Goal: Task Accomplishment & Management: Manage account settings

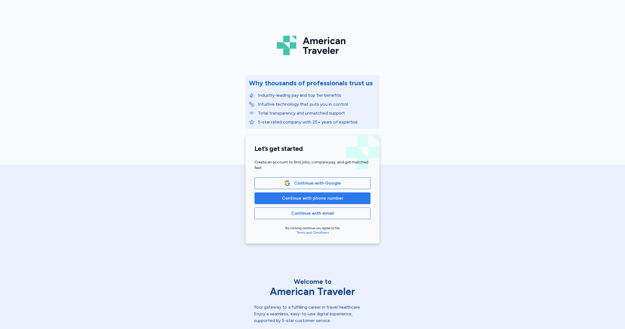
click at [320, 199] on span "Continue with phone number" at bounding box center [313, 198] width 62 height 7
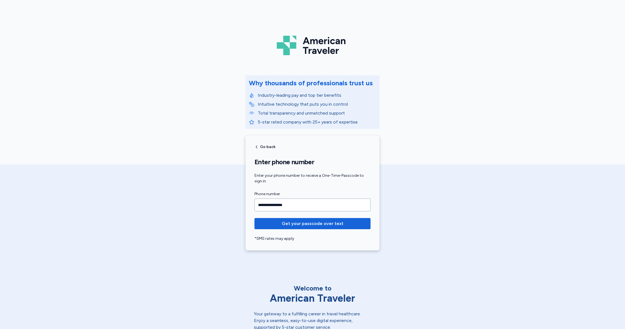
type input "**********"
click at [317, 226] on span "Get your passcode over text" at bounding box center [313, 223] width 62 height 7
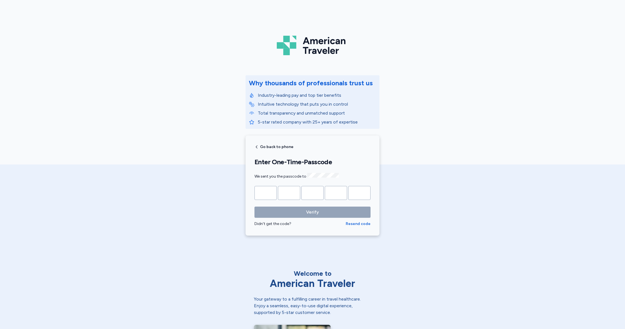
type input "*"
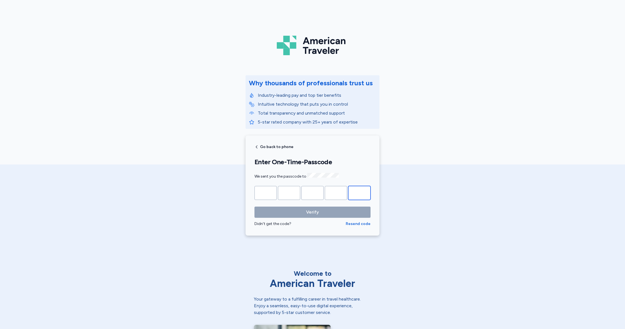
click at [313, 212] on button "Verify" at bounding box center [313, 212] width 116 height 11
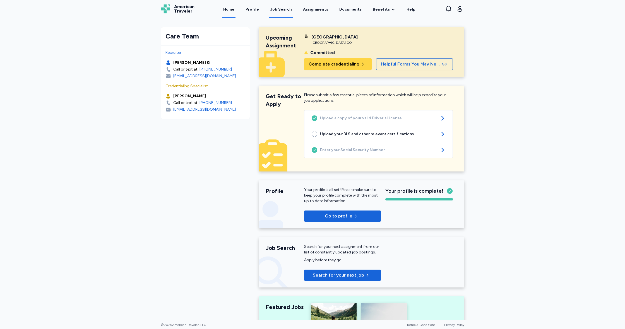
click at [287, 10] on div "Job Search" at bounding box center [281, 10] width 22 height 6
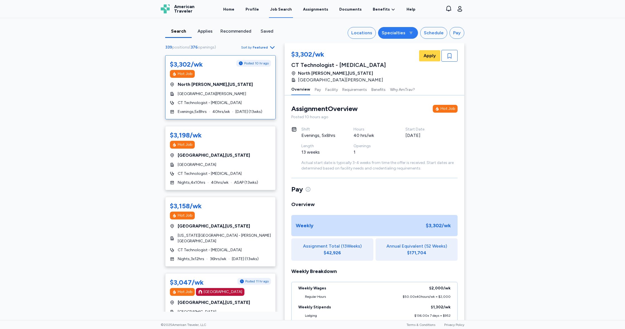
click at [413, 33] on icon at bounding box center [411, 33] width 3 height 2
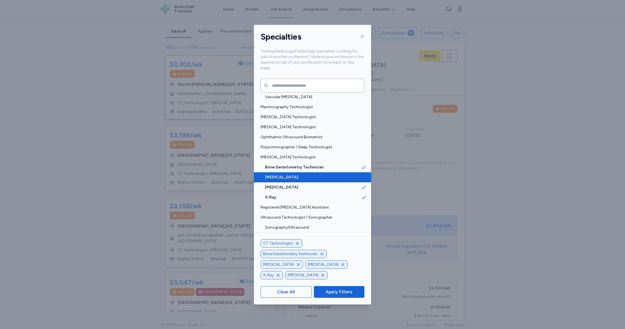
scroll to position [133, 0]
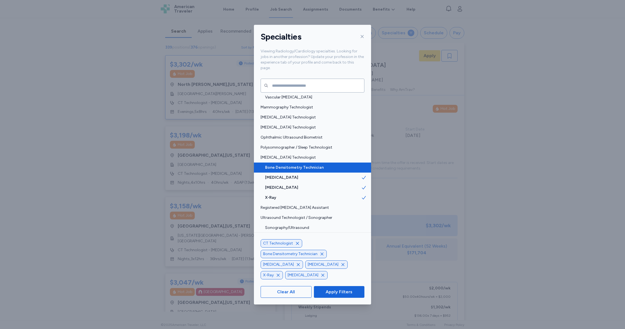
click at [282, 165] on span "Bone Densitometry Technician" at bounding box center [313, 168] width 96 height 6
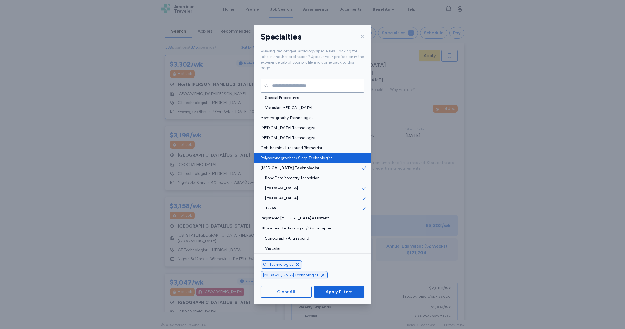
scroll to position [106, 0]
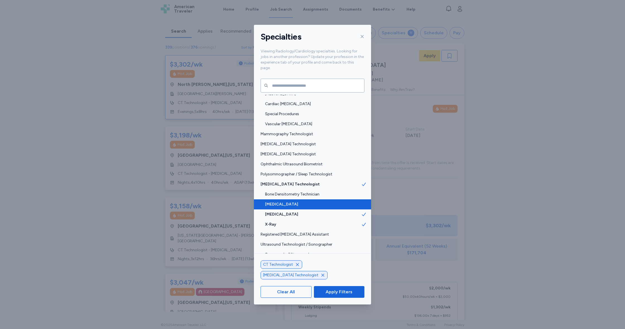
click at [283, 202] on span "[MEDICAL_DATA]" at bounding box center [313, 205] width 96 height 6
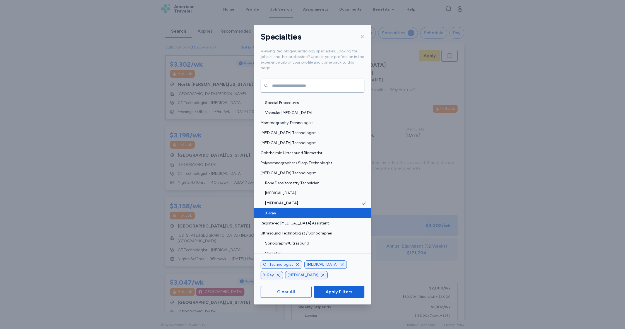
scroll to position [117, 0]
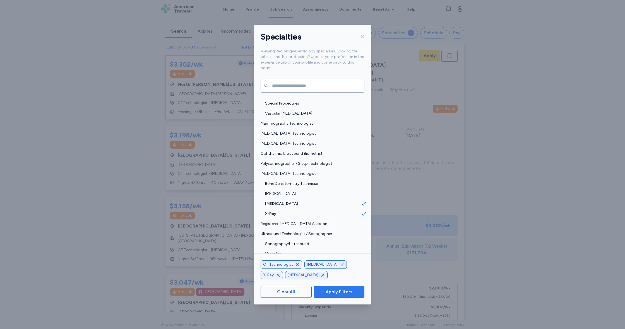
click at [340, 289] on span "Apply Filters" at bounding box center [339, 292] width 27 height 7
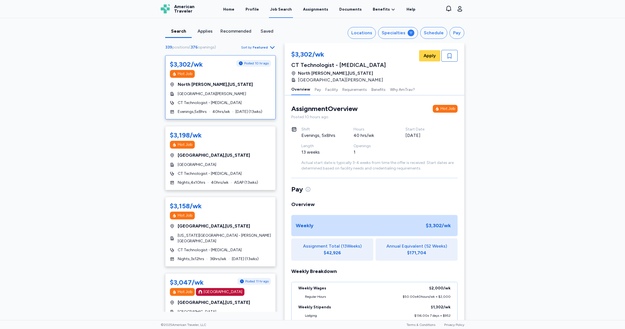
click at [272, 47] on icon "button" at bounding box center [272, 47] width 7 height 7
click at [111, 95] on div "Search Applies Recommended Saved Locations Specialties Schedule Pay 339 positio…" at bounding box center [312, 169] width 625 height 302
click at [364, 34] on div "Locations" at bounding box center [361, 33] width 21 height 7
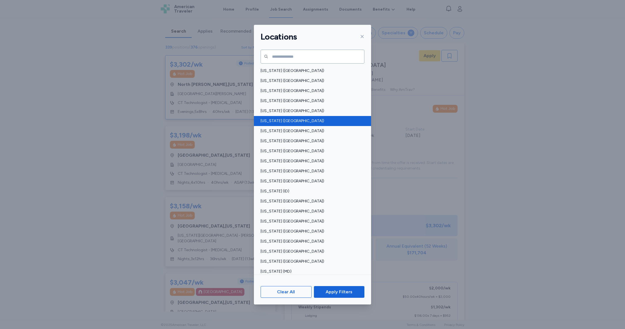
click at [277, 119] on span "[US_STATE] ([GEOGRAPHIC_DATA])" at bounding box center [311, 121] width 100 height 6
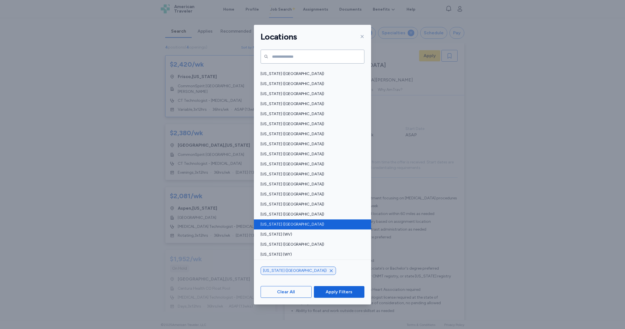
scroll to position [318, 0]
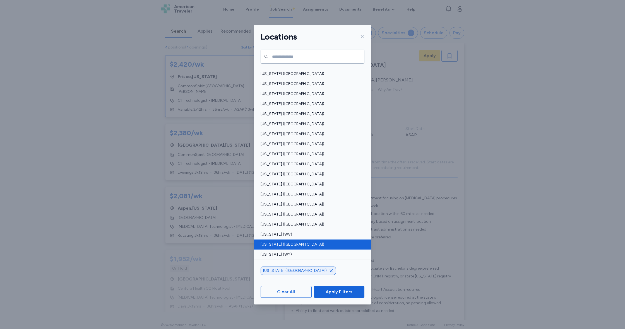
click at [276, 245] on span "[US_STATE] ([GEOGRAPHIC_DATA])" at bounding box center [311, 245] width 100 height 6
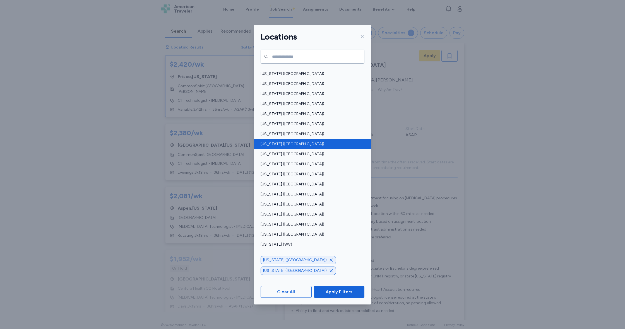
scroll to position [305, 0]
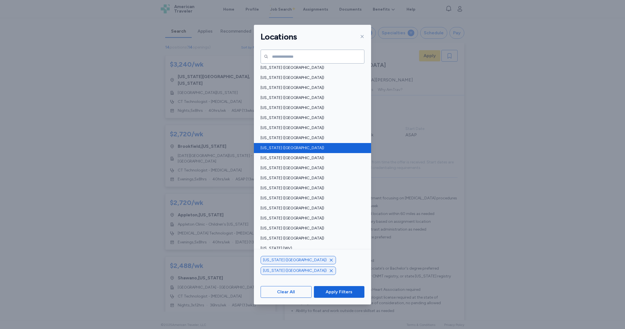
click at [279, 148] on span "[US_STATE] ([GEOGRAPHIC_DATA])" at bounding box center [311, 148] width 100 height 6
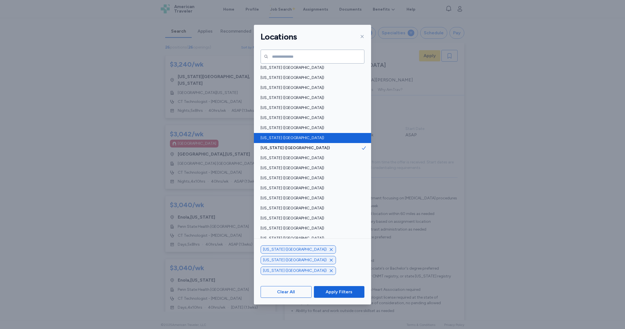
click at [280, 139] on span "[US_STATE] ([GEOGRAPHIC_DATA])" at bounding box center [311, 138] width 100 height 6
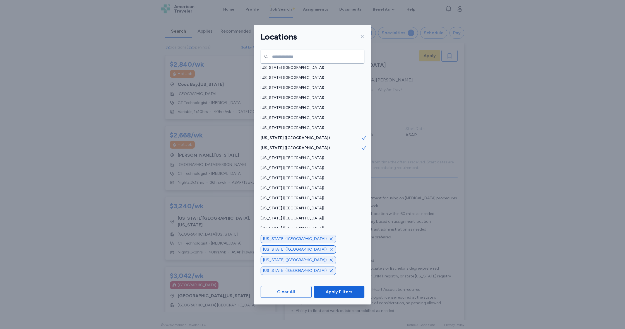
click at [283, 239] on span "[US_STATE] ([GEOGRAPHIC_DATA])" at bounding box center [311, 239] width 100 height 6
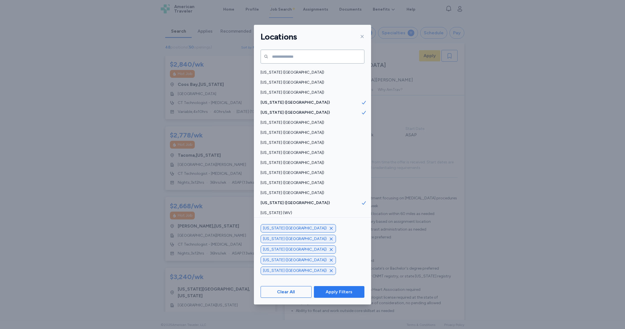
scroll to position [340, 0]
click at [345, 294] on span "Apply Filters" at bounding box center [339, 292] width 27 height 7
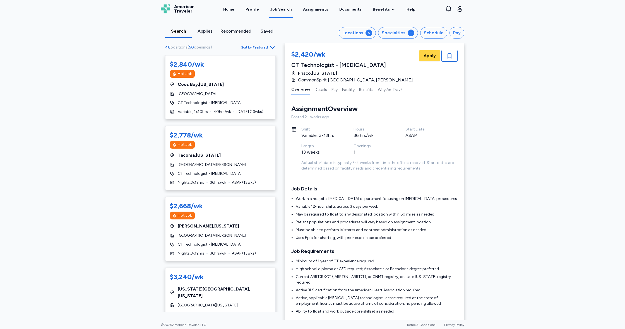
scroll to position [0, 0]
click at [271, 47] on icon "button" at bounding box center [272, 47] width 4 height 3
click at [231, 72] on div "Highest Pay" at bounding box center [242, 71] width 67 height 11
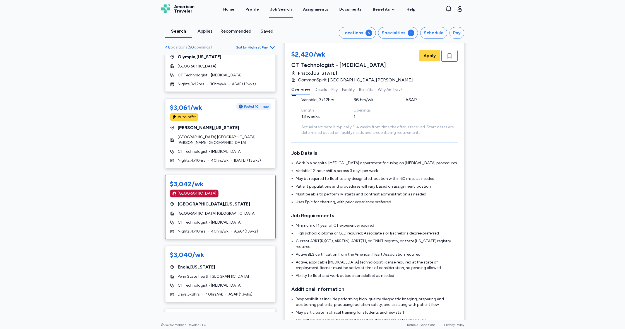
scroll to position [160, 0]
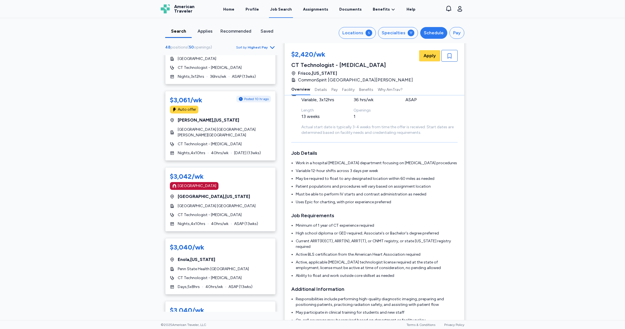
click at [442, 33] on div "Schedule" at bounding box center [434, 33] width 20 height 7
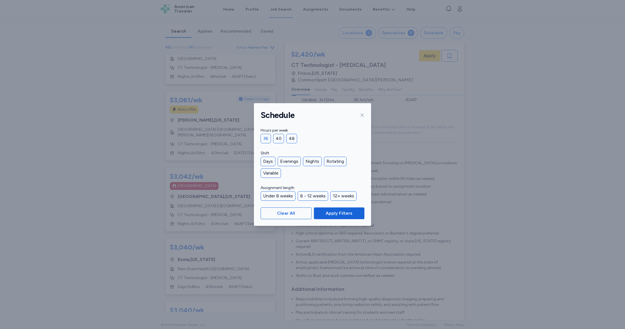
click at [267, 139] on div "36" at bounding box center [266, 138] width 10 height 9
click at [311, 161] on div "Nights" at bounding box center [312, 161] width 19 height 9
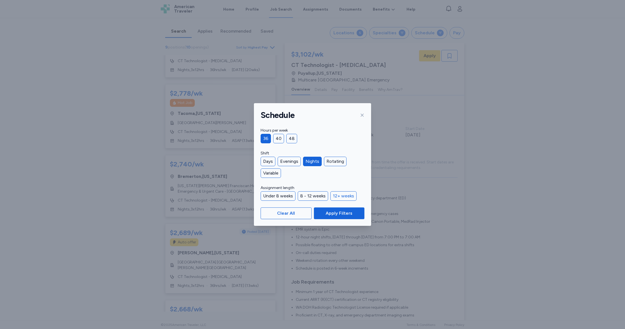
click at [346, 196] on div "12+ weeks" at bounding box center [343, 195] width 26 height 9
click at [346, 214] on span "Apply Filters" at bounding box center [339, 213] width 27 height 7
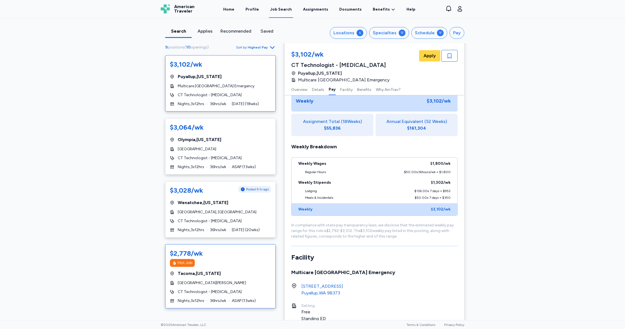
click at [248, 275] on div "Tacoma , [US_STATE]" at bounding box center [220, 273] width 101 height 7
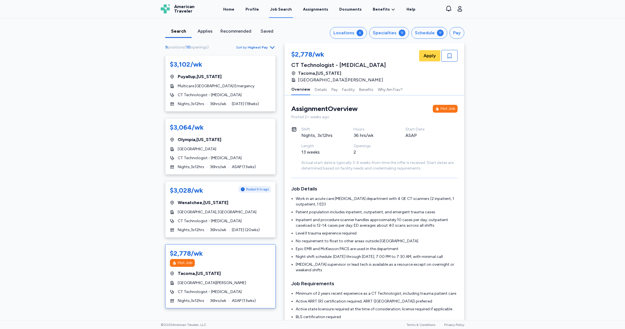
click at [204, 30] on div "Applies" at bounding box center [205, 31] width 22 height 7
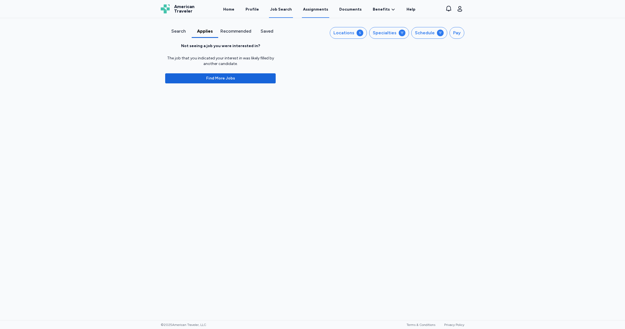
click at [318, 9] on link "Assignments" at bounding box center [315, 9] width 27 height 17
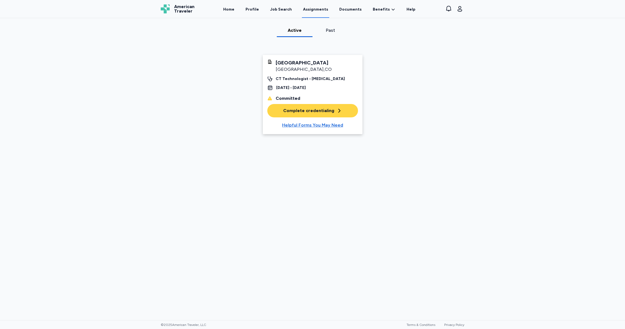
click at [309, 76] on div "[GEOGRAPHIC_DATA] , [GEOGRAPHIC_DATA] [GEOGRAPHIC_DATA] Technologist - [MEDICAL…" at bounding box center [312, 74] width 91 height 31
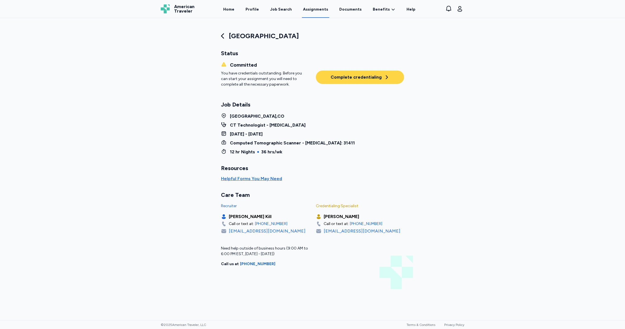
click at [247, 37] on div "[GEOGRAPHIC_DATA]" at bounding box center [312, 36] width 183 height 9
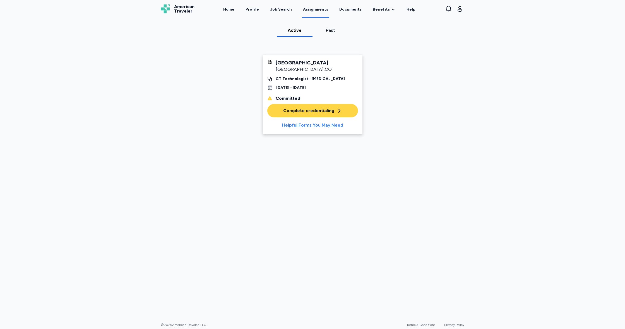
click at [319, 125] on div "Helpful Forms You May Need" at bounding box center [312, 125] width 61 height 7
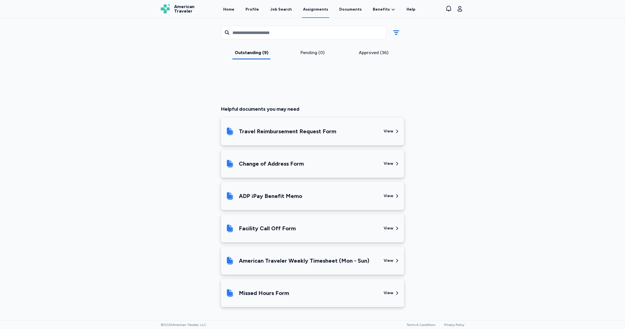
click at [391, 131] on div "View" at bounding box center [389, 132] width 10 height 6
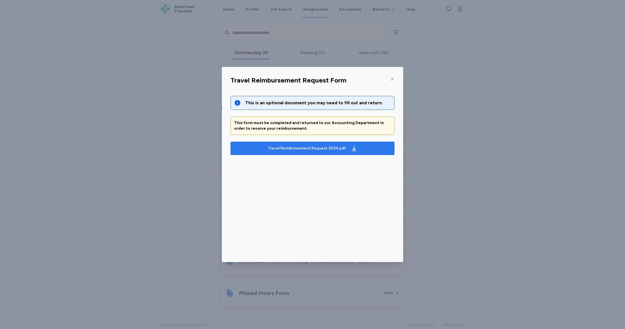
click at [317, 148] on div "Travel Reimbursement Request 2024.pdf" at bounding box center [307, 149] width 78 height 6
click at [392, 79] on icon at bounding box center [392, 79] width 4 height 4
